Goal: Task Accomplishment & Management: Use online tool/utility

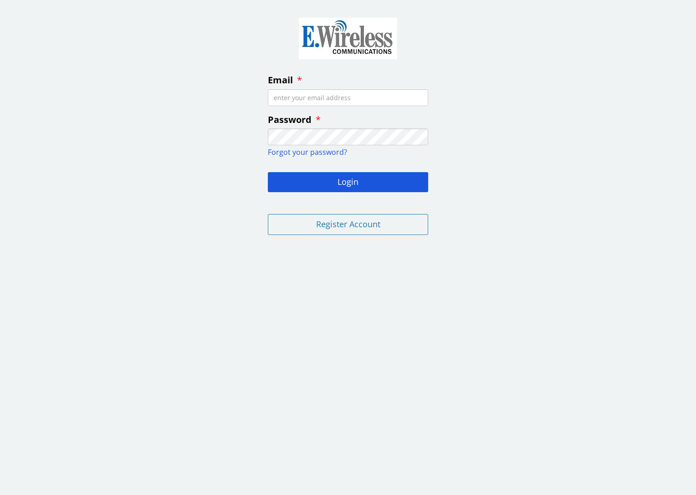
type input "[EMAIL_ADDRESS][DOMAIN_NAME]"
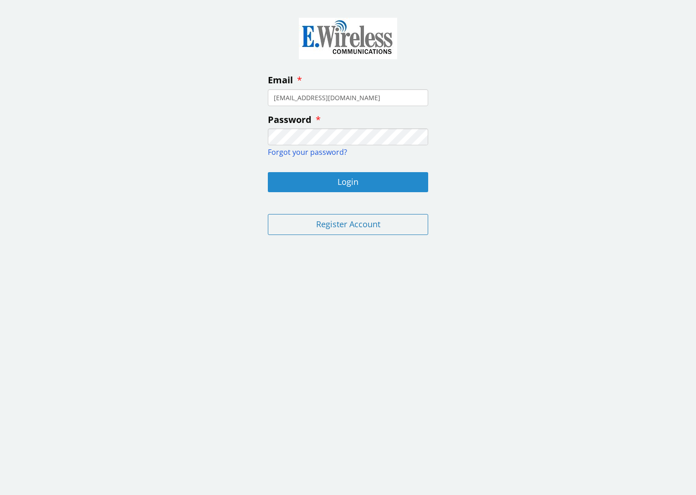
click at [302, 178] on button "Login" at bounding box center [348, 182] width 160 height 20
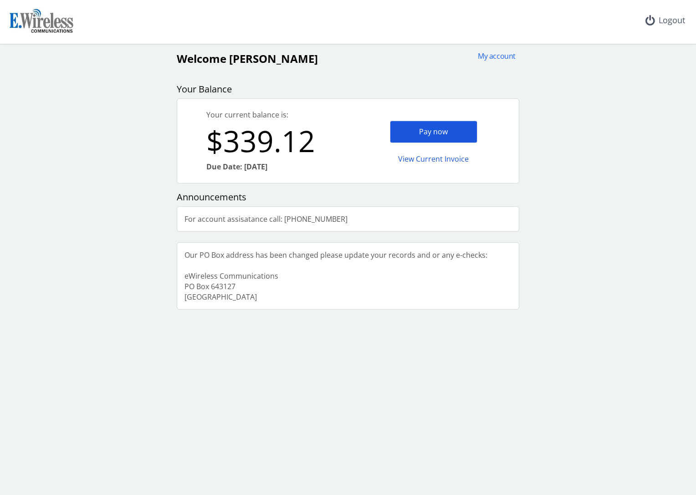
click at [435, 131] on div "Pay now" at bounding box center [433, 132] width 87 height 22
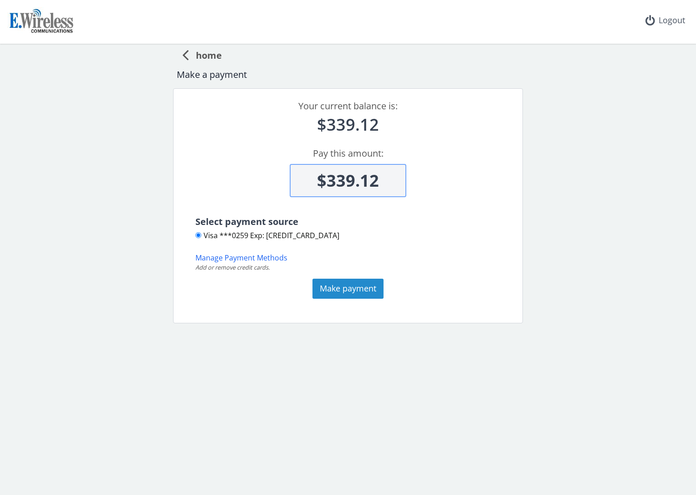
click at [338, 286] on button "Make payment" at bounding box center [348, 289] width 71 height 20
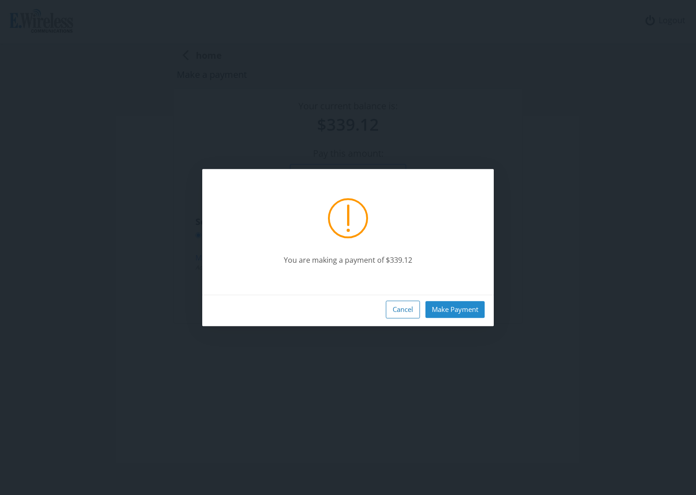
click at [464, 307] on button "Make Payment" at bounding box center [455, 309] width 59 height 17
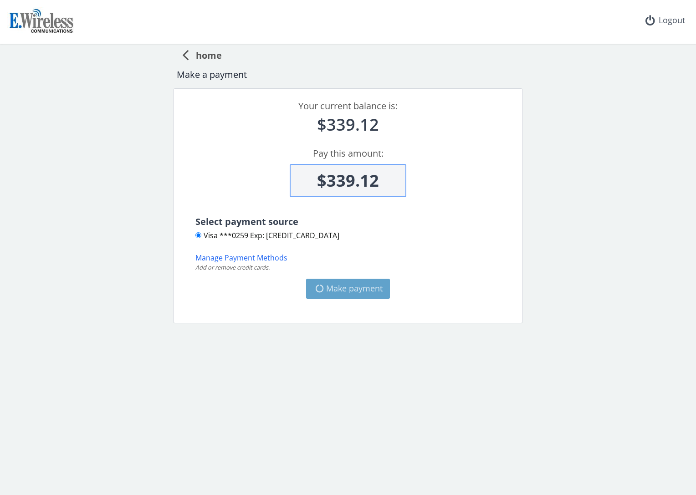
type input "$0"
